Goal: Navigation & Orientation: Find specific page/section

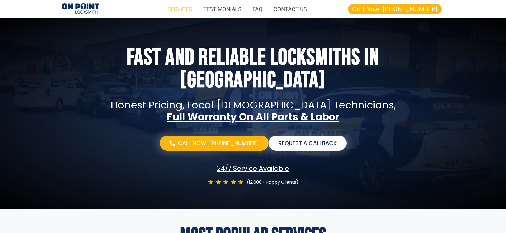
click at [182, 9] on link "SERVICES" at bounding box center [180, 9] width 36 height 13
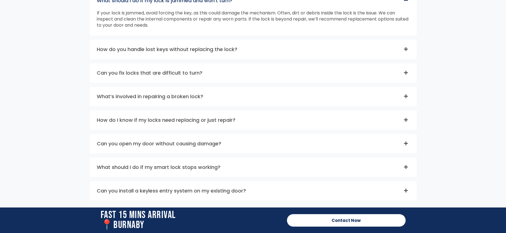
scroll to position [1538, 0]
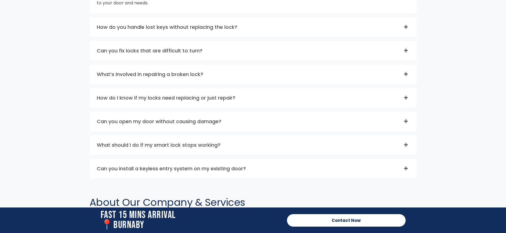
click at [193, 49] on link "Can you fix locks that are difficult to turn?" at bounding box center [150, 50] width 106 height 7
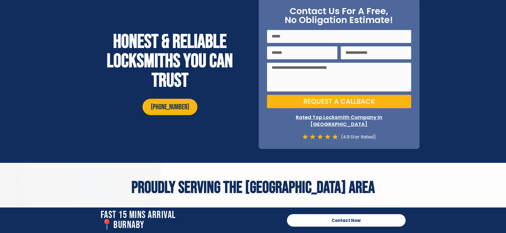
scroll to position [1954, 0]
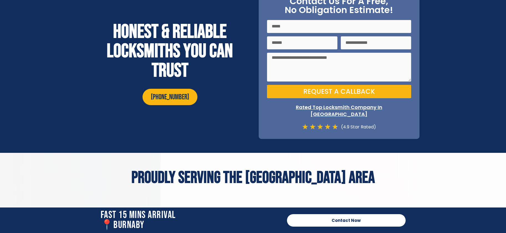
click at [352, 123] on div "(4.9 Star Rated)" at bounding box center [357, 126] width 38 height 7
click at [325, 123] on icon "★" at bounding box center [327, 126] width 6 height 7
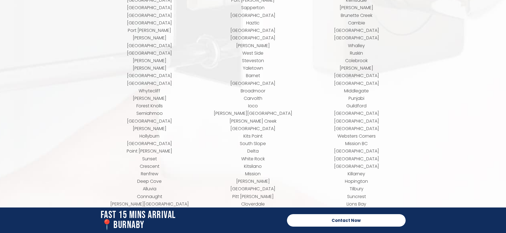
scroll to position [2462, 0]
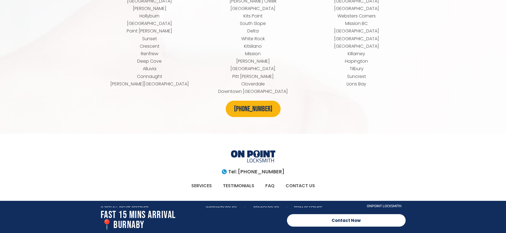
click at [294, 179] on link "CONTACT US" at bounding box center [300, 185] width 40 height 13
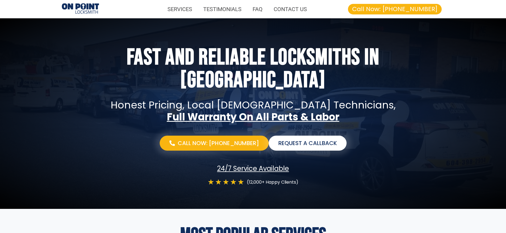
click at [113, 69] on div "Fast and Reliable Locksmiths In burnaby Honest pricing, local Canadian technici…" at bounding box center [253, 116] width 360 height 145
click at [83, 5] on img at bounding box center [80, 8] width 37 height 11
click at [86, 9] on img at bounding box center [80, 8] width 37 height 11
click at [89, 9] on img at bounding box center [80, 8] width 37 height 11
click at [192, 7] on link "SERVICES" at bounding box center [180, 9] width 36 height 13
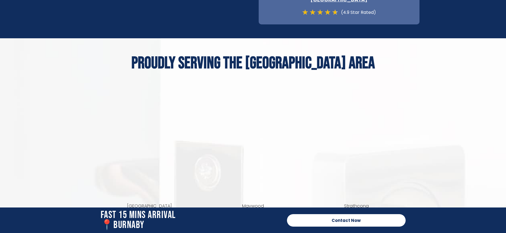
scroll to position [2462, 0]
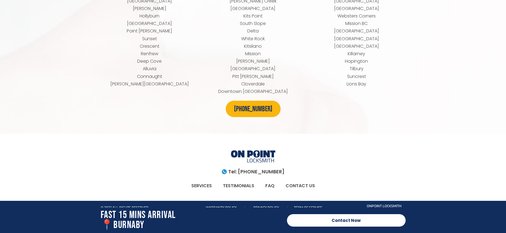
click at [257, 150] on img at bounding box center [253, 157] width 44 height 14
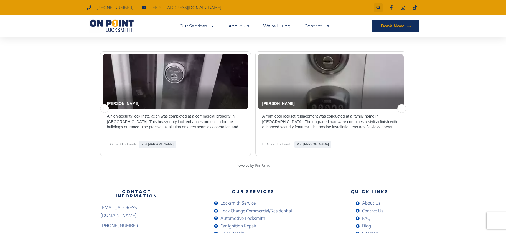
scroll to position [1192, 0]
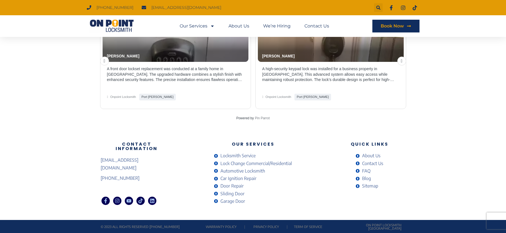
click at [373, 155] on span "About Us" at bounding box center [370, 155] width 20 height 7
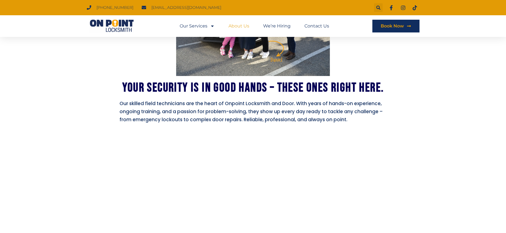
scroll to position [443, 0]
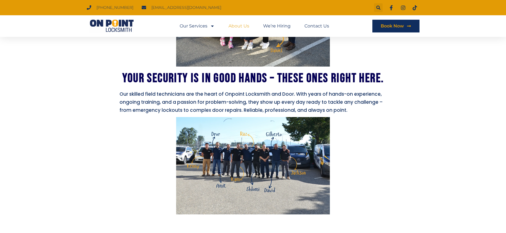
click at [267, 186] on img at bounding box center [253, 165] width 154 height 97
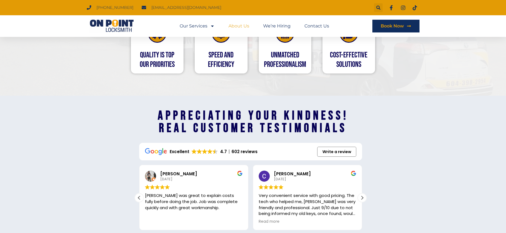
scroll to position [706, 0]
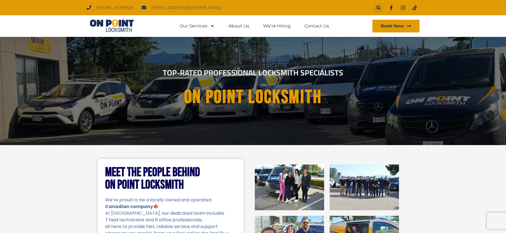
click at [393, 24] on span "Book Now" at bounding box center [391, 26] width 23 height 4
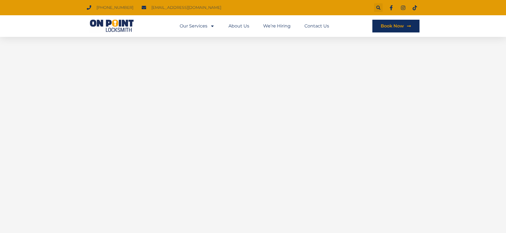
scroll to position [222, 0]
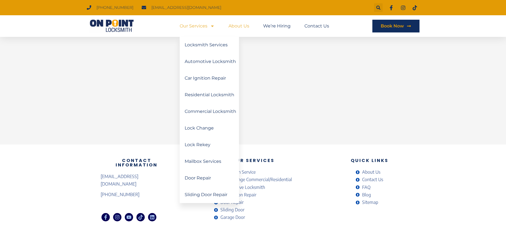
click at [234, 25] on link "About Us" at bounding box center [238, 26] width 21 height 13
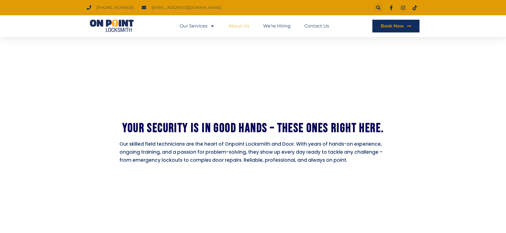
scroll to position [471, 0]
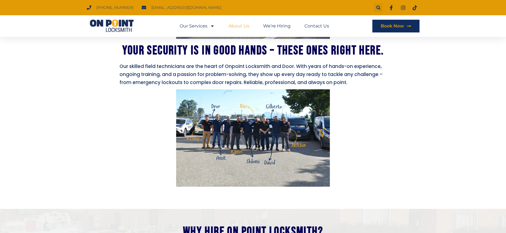
click at [263, 169] on img at bounding box center [253, 137] width 154 height 97
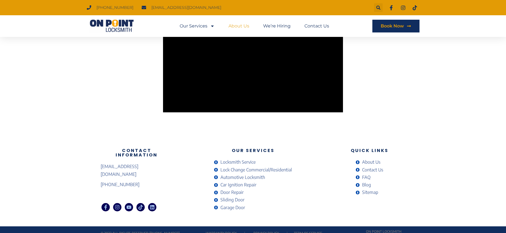
scroll to position [983, 0]
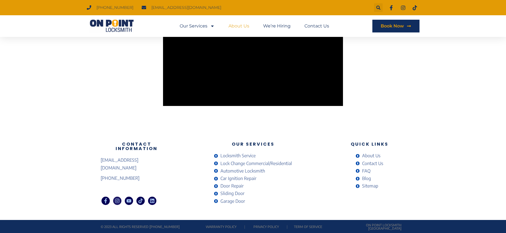
click at [117, 198] on icon at bounding box center [117, 200] width 5 height 5
